Goal: Task Accomplishment & Management: Manage account settings

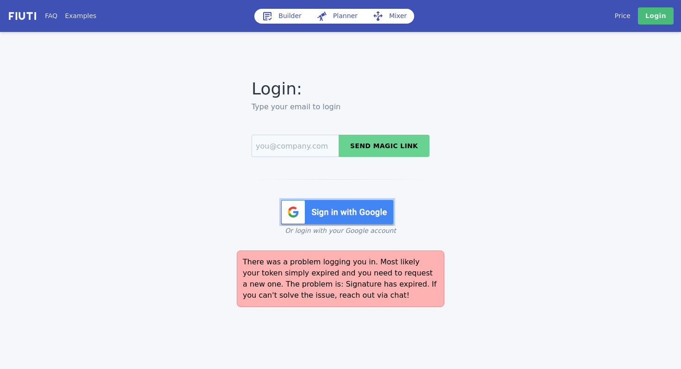
click at [355, 209] on img at bounding box center [337, 212] width 116 height 28
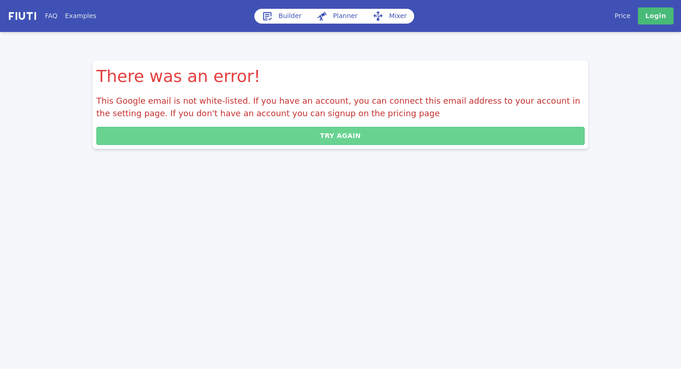
click at [420, 142] on button "Try again" at bounding box center [340, 136] width 488 height 18
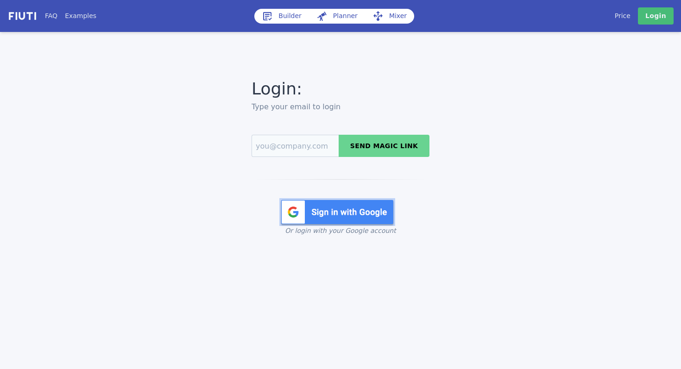
click at [356, 143] on button "Send magic link" at bounding box center [384, 146] width 91 height 22
click at [298, 149] on input "Email" at bounding box center [295, 146] width 87 height 22
type input "[PERSON_NAME][EMAIL_ADDRESS][DOMAIN_NAME]"
click at [384, 147] on button "Send magic link" at bounding box center [384, 146] width 91 height 22
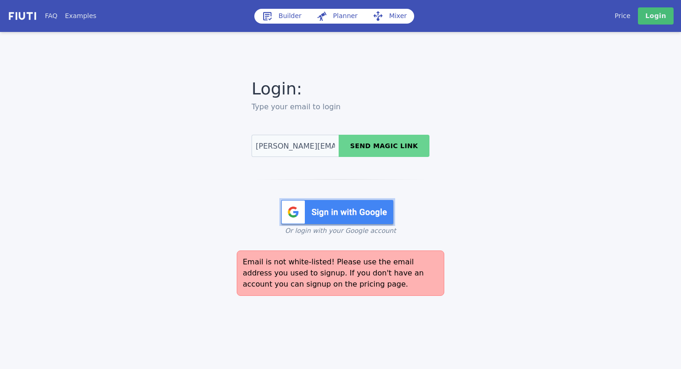
click at [414, 145] on button "Send magic link" at bounding box center [384, 146] width 91 height 22
